Goal: Information Seeking & Learning: Learn about a topic

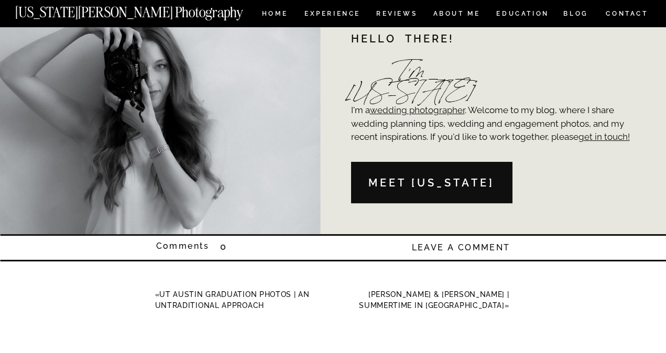
scroll to position [3066, 0]
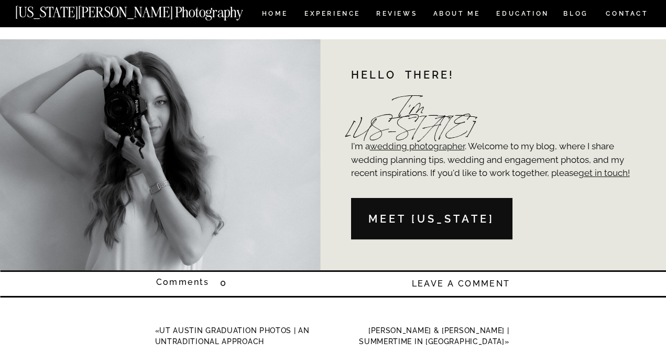
click at [328, 10] on nav "Experience" at bounding box center [331, 14] width 55 height 9
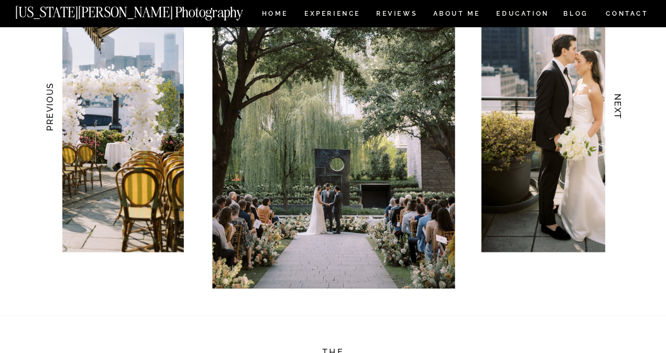
scroll to position [1108, 0]
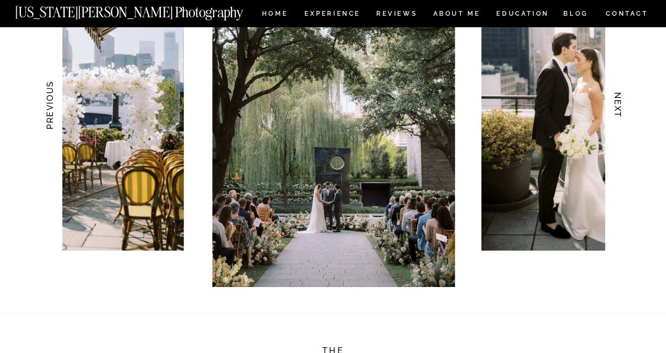
click at [616, 105] on h3 "NEXT" at bounding box center [617, 105] width 11 height 66
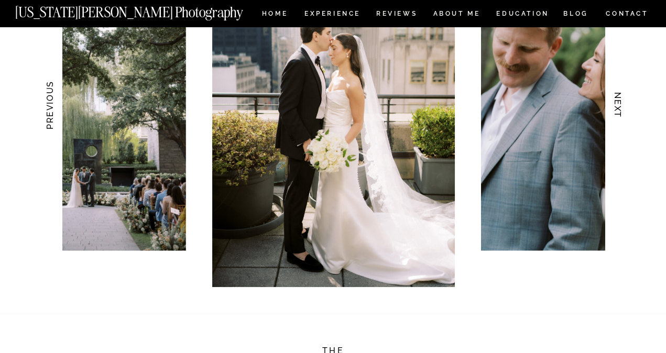
click at [616, 105] on h3 "NEXT" at bounding box center [617, 105] width 11 height 66
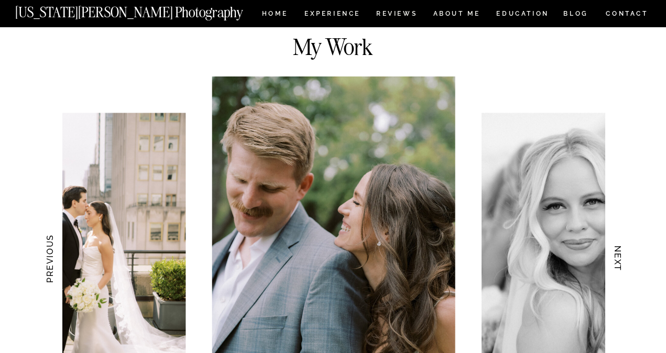
scroll to position [954, 0]
